Goal: Find specific page/section

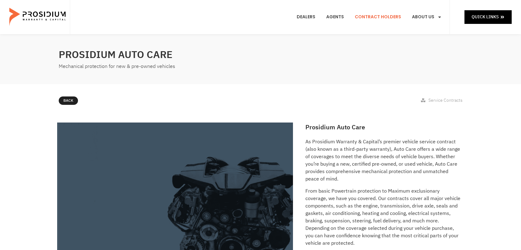
click at [373, 17] on link "Contract Holders" at bounding box center [378, 17] width 56 height 23
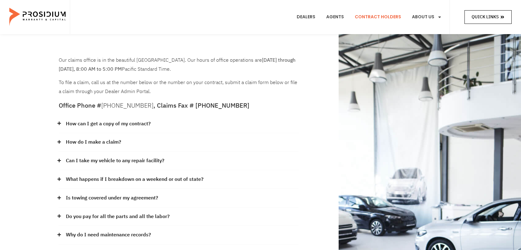
click at [483, 16] on span "Quick Links" at bounding box center [485, 17] width 27 height 8
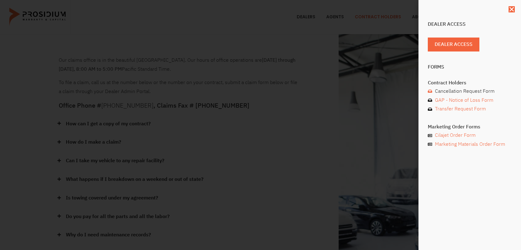
click at [443, 91] on span "Cancellation Request Form" at bounding box center [464, 91] width 61 height 9
